Goal: Information Seeking & Learning: Learn about a topic

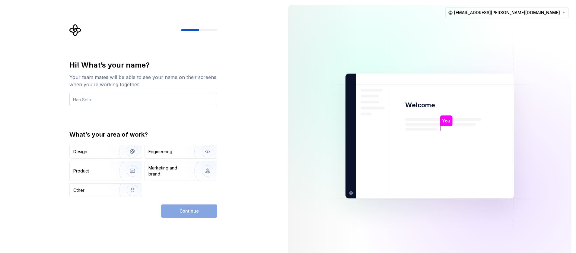
click at [103, 99] on input "text" at bounding box center [143, 99] width 148 height 13
type input "[DEMOGRAPHIC_DATA]"
click at [169, 150] on div "Engineering" at bounding box center [160, 152] width 24 height 6
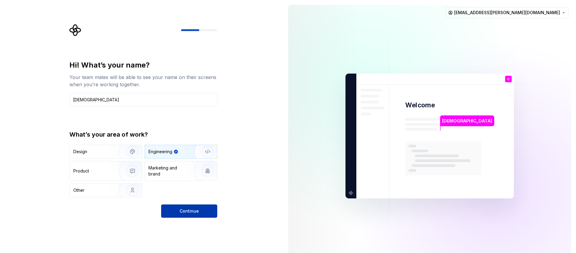
click at [173, 208] on button "Continue" at bounding box center [189, 211] width 56 height 13
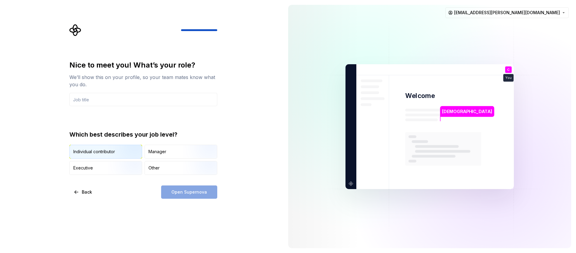
click at [106, 149] on div "Individual contributor" at bounding box center [94, 152] width 42 height 6
click at [121, 103] on input "text" at bounding box center [143, 99] width 148 height 13
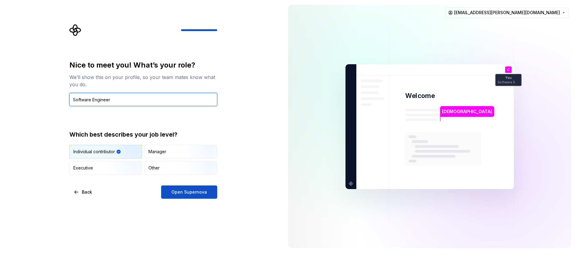
type input "Software Engineer"
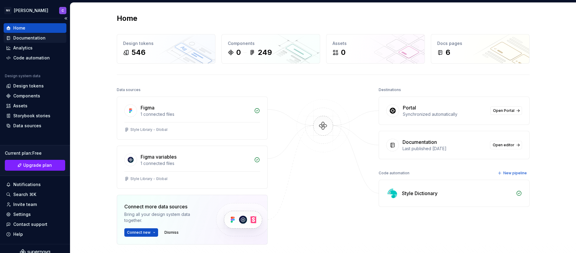
click at [25, 39] on div "Documentation" at bounding box center [29, 38] width 32 height 6
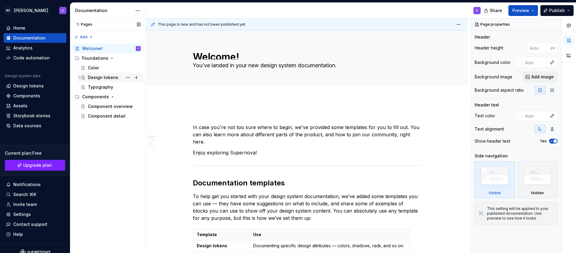
click at [103, 81] on div "Design tokens" at bounding box center [114, 77] width 53 height 8
click at [106, 79] on div "Design tokens" at bounding box center [103, 78] width 30 height 6
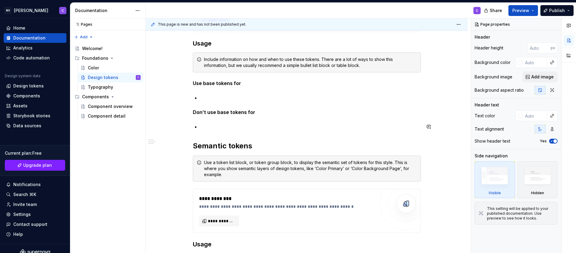
scroll to position [1358, 0]
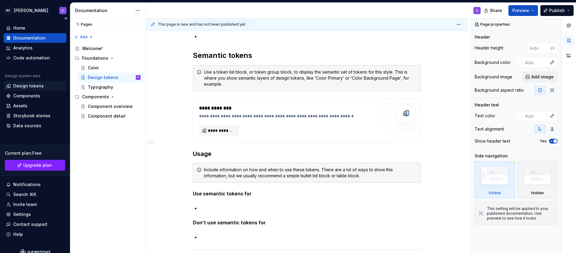
type textarea "*"
click at [30, 85] on div "Design tokens" at bounding box center [28, 86] width 30 height 6
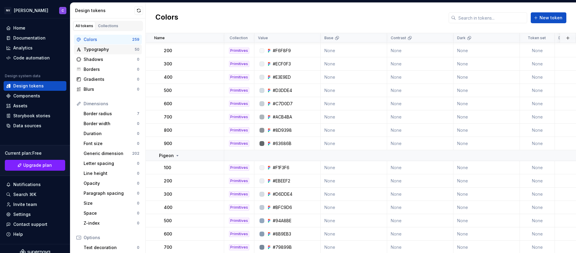
scroll to position [1207, 0]
click at [117, 51] on div "Typography" at bounding box center [109, 49] width 51 height 6
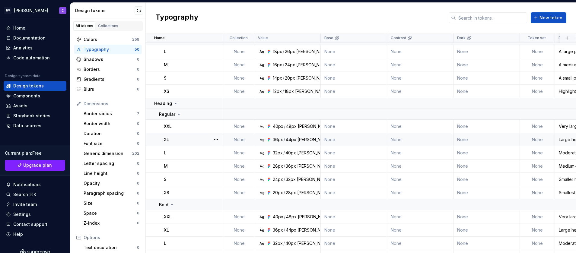
scroll to position [652, 0]
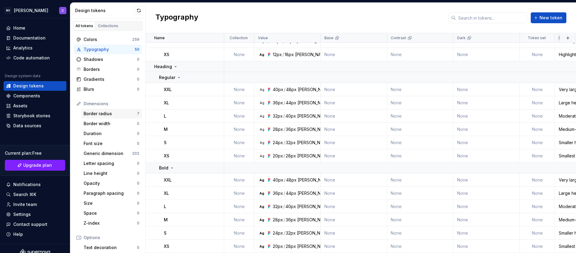
click at [116, 114] on div "Border radius" at bounding box center [110, 114] width 53 height 6
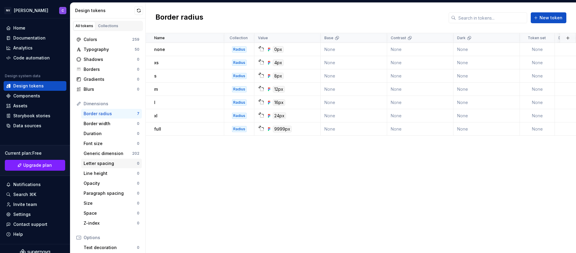
click at [107, 160] on div "Letter spacing 0" at bounding box center [111, 164] width 61 height 10
click at [110, 153] on div "Generic dimension" at bounding box center [108, 154] width 49 height 6
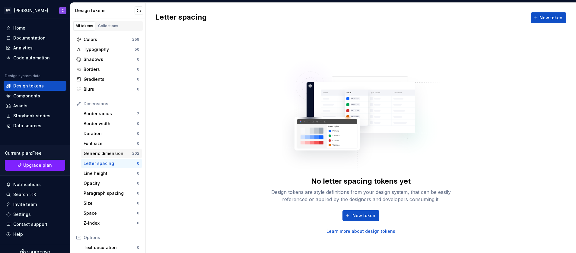
click at [110, 153] on div "Generic dimension" at bounding box center [108, 154] width 49 height 6
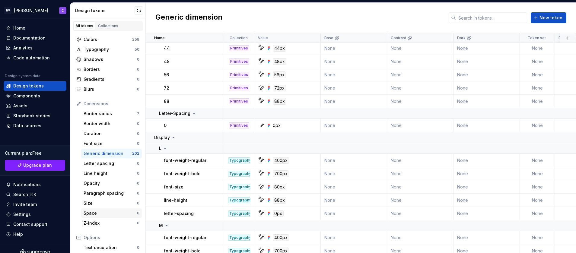
scroll to position [905, 0]
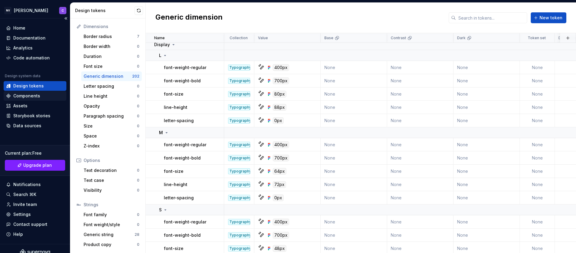
click at [20, 99] on div "Components" at bounding box center [26, 96] width 27 height 6
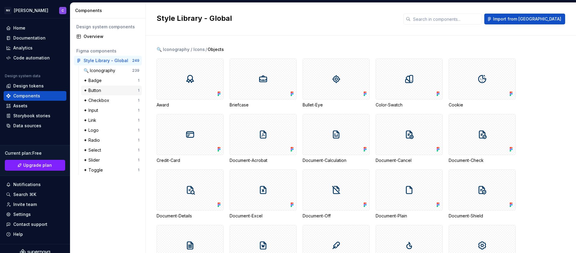
click at [99, 94] on div "✦ Button 1" at bounding box center [111, 91] width 61 height 10
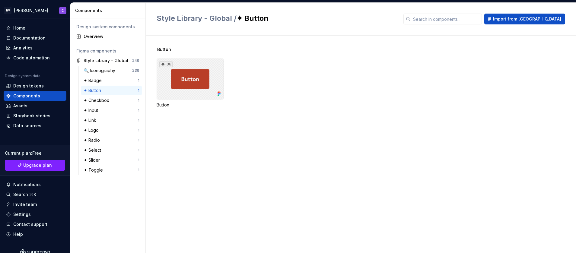
click at [215, 60] on div "36" at bounding box center [190, 79] width 67 height 41
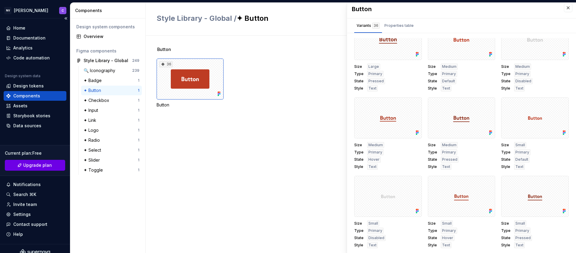
scroll to position [7, 0]
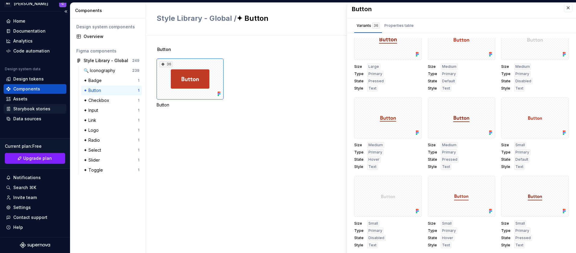
click at [31, 109] on div "Storybook stories" at bounding box center [31, 109] width 37 height 6
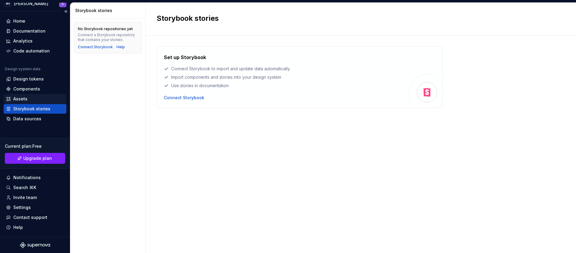
click at [46, 96] on div "Assets" at bounding box center [35, 99] width 58 height 6
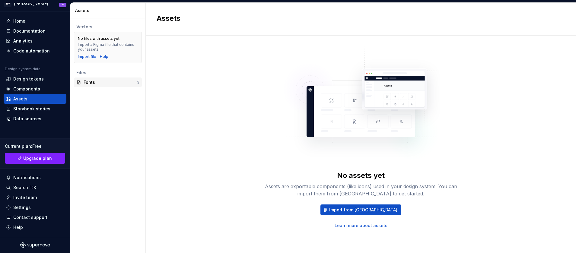
click at [93, 83] on div "Fonts" at bounding box center [110, 82] width 53 height 6
